Goal: Find specific page/section: Find specific page/section

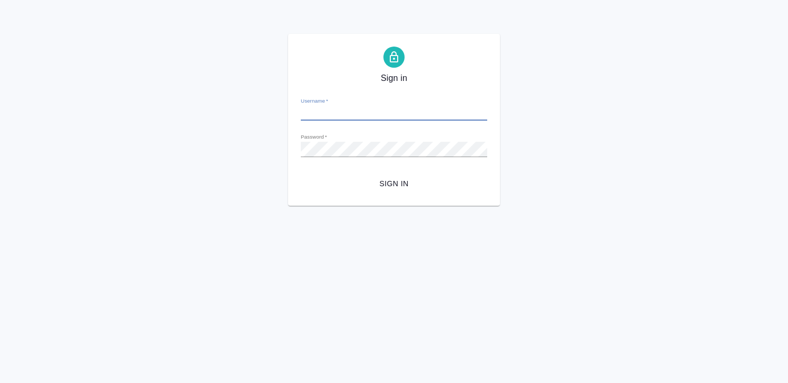
type input "[EMAIL_ADDRESS][DOMAIN_NAME]"
click at [400, 191] on button "Sign in" at bounding box center [394, 184] width 186 height 20
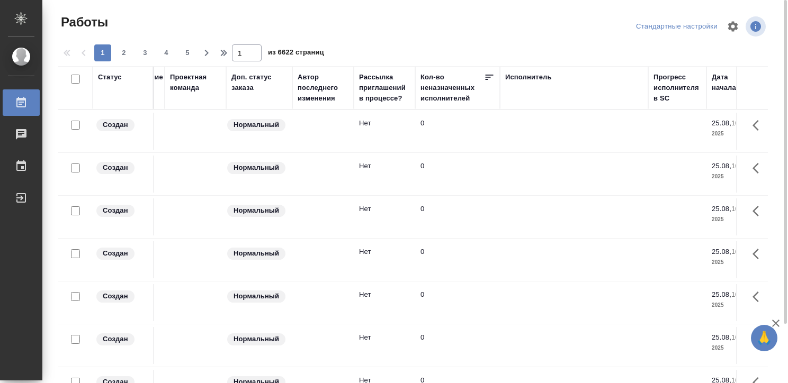
scroll to position [0, 360]
click at [531, 73] on div "Исполнитель" at bounding box center [527, 77] width 47 height 11
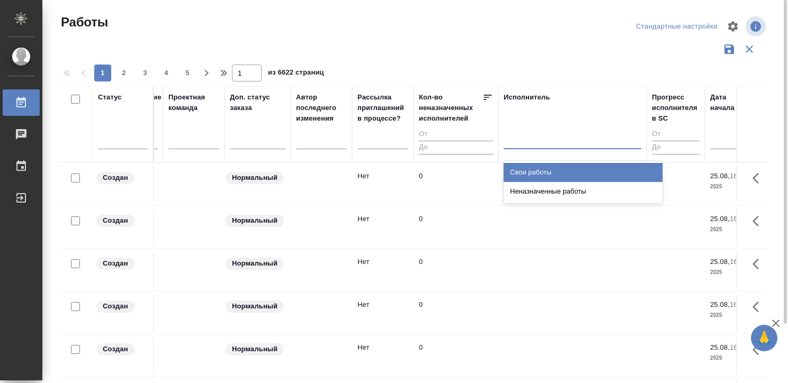
click at [515, 142] on div at bounding box center [573, 138] width 138 height 15
click at [526, 166] on div "Свои работы" at bounding box center [583, 172] width 159 height 19
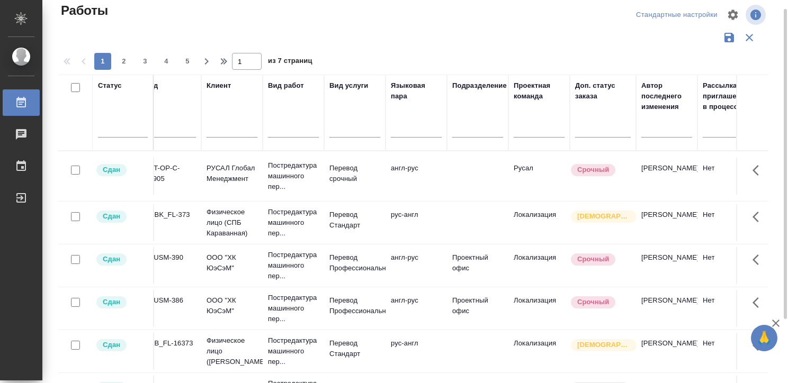
scroll to position [0, 0]
